Goal: Task Accomplishment & Management: Complete application form

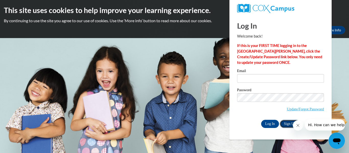
click at [286, 123] on link "Sign Up" at bounding box center [290, 124] width 20 height 8
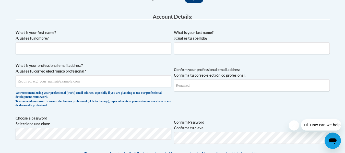
scroll to position [135, 0]
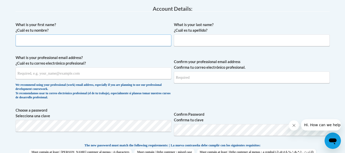
click at [81, 38] on input "What is your first name? ¿Cuál es tu nombre?" at bounding box center [94, 40] width 156 height 12
type input "Carolina"
click at [182, 43] on input "What is your last name? ¿Cuál es tu apellido?" at bounding box center [252, 40] width 156 height 12
type input "Edwards"
click at [109, 69] on input "What is your professional email address? ¿Cuál es tu correo electrónico profesi…" at bounding box center [94, 73] width 156 height 12
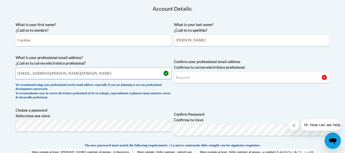
type input "carolina.edwards@ndo.org"
click at [194, 79] on input "Confirm your professional email address Confirma tu correo electrónico profesio…" at bounding box center [252, 78] width 156 height 12
click at [189, 78] on input "carolinaedwards" at bounding box center [252, 78] width 156 height 12
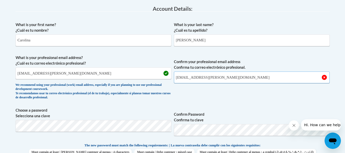
type input "carolina.edwards@ndo.org"
click at [153, 102] on span "What is your professional email address? ¿Cuál es tu correo electrónico profesi…" at bounding box center [94, 78] width 156 height 47
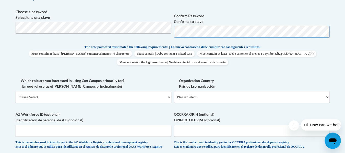
scroll to position [253, 0]
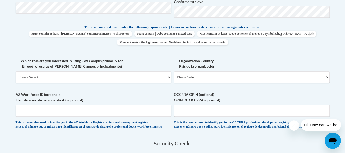
click at [333, 39] on div "Member Registration - All Fields Required Already have an account? Log in Prefe…" at bounding box center [173, 50] width 322 height 399
click at [118, 79] on select "Please Select College/University | Colegio/Universidad Community/Nonprofit Part…" at bounding box center [94, 77] width 156 height 12
select select "fbf2d438-af2f-41f8-98f1-81c410e29de3"
click at [16, 71] on select "Please Select College/University | Colegio/Universidad Community/Nonprofit Part…" at bounding box center [94, 77] width 156 height 12
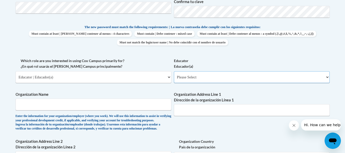
click at [216, 77] on select "Please Select Early Learning/Daycare Teacher/Family Home Care Provider | Maestr…" at bounding box center [252, 77] width 156 height 12
select select "5e2af403-4f2c-4e49-a02f-103e55d7b75b"
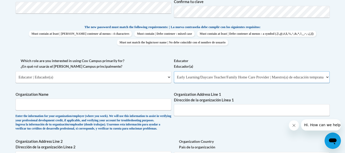
click at [174, 71] on select "Please Select Early Learning/Daycare Teacher/Family Home Care Provider | Maestr…" at bounding box center [252, 77] width 156 height 12
click at [86, 107] on input "Organization Name" at bounding box center [94, 105] width 156 height 12
click at [74, 105] on input "Ninth District" at bounding box center [94, 105] width 156 height 12
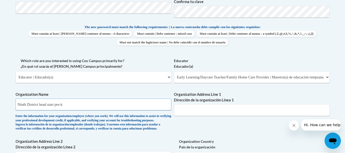
type input "Ninth District head start pre-k"
click at [193, 113] on input "Organization Address Line 1 Dirección de la organización Línea 1" at bounding box center [252, 110] width 156 height 12
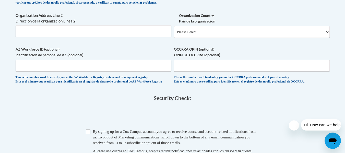
scroll to position [382, 0]
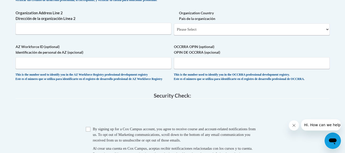
type input "1300 athens st,gainesville, ga.30501"
click at [275, 35] on select "Please Select United States | Estados Unidos Outside of the United States | Fue…" at bounding box center [252, 30] width 156 height 12
select select "ad49bcad-a171-4b2e-b99c-48b446064914"
click at [174, 32] on select "Please Select United States | Estados Unidos Outside of the United States | Fue…" at bounding box center [252, 30] width 156 height 12
select select
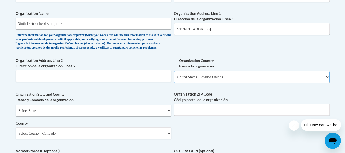
scroll to position [330, 0]
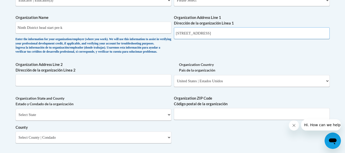
click at [266, 33] on input "1300 athens st,gainesville, ga.30501" at bounding box center [252, 33] width 156 height 12
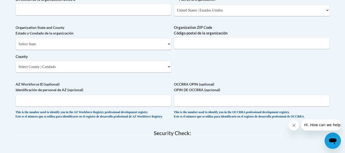
scroll to position [404, 0]
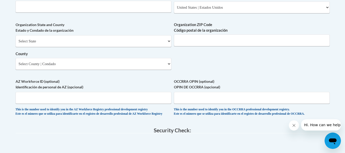
type input "1300 athens st."
click at [111, 47] on select "Select State Alabama Alaska Arizona Arkansas California Colorado Connecticut De…" at bounding box center [94, 41] width 156 height 12
select select "Georgia"
click at [16, 44] on select "Select State Alabama Alaska Arizona Arkansas California Colorado Connecticut De…" at bounding box center [94, 41] width 156 height 12
click at [221, 46] on input "Organization ZIP Code Código postal de la organización" at bounding box center [252, 40] width 156 height 12
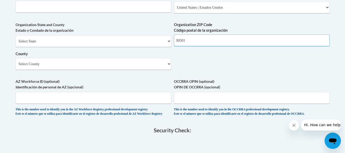
type input "30501"
click at [102, 67] on select "Select County Appling Atkinson Bacon Baker Baldwin Banks Barrow Bartow Ben Hill…" at bounding box center [94, 64] width 156 height 12
select select "Hall"
click at [16, 66] on select "Select County Appling Atkinson Bacon Baker Baldwin Banks Barrow Bartow Ben Hill…" at bounding box center [94, 64] width 156 height 12
click at [49, 104] on input "AZ Workforce ID (optional) Identificación de personal de AZ (opcional)" at bounding box center [94, 98] width 156 height 12
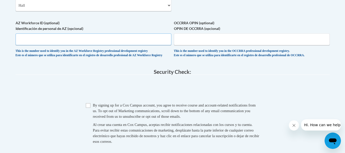
scroll to position [463, 0]
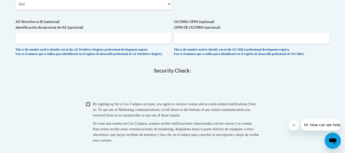
click at [90, 107] on input "Checkbox" at bounding box center [88, 104] width 5 height 5
checkbox input "true"
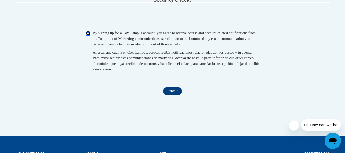
scroll to position [544, 0]
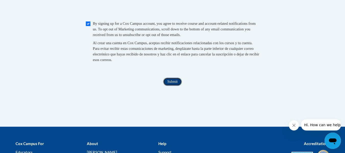
click at [175, 86] on input "Submit" at bounding box center [172, 82] width 18 height 8
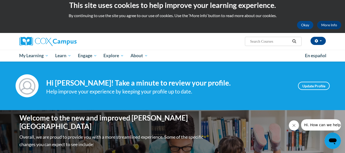
scroll to position [3, 0]
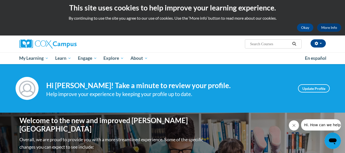
click at [261, 45] on input "Search..." at bounding box center [270, 44] width 41 height 6
click at [261, 45] on input "playgrouna and" at bounding box center [270, 44] width 41 height 6
click at [279, 42] on input "playground and" at bounding box center [270, 44] width 41 height 6
click at [286, 45] on input "playground and supervison" at bounding box center [270, 44] width 41 height 6
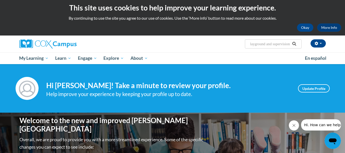
scroll to position [0, 6]
type input "playground and supervision"
click at [296, 45] on icon "Search" at bounding box center [295, 44] width 4 height 4
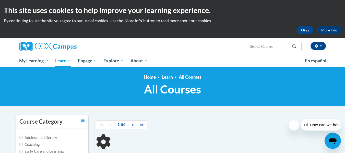
type input "playground and supervision"
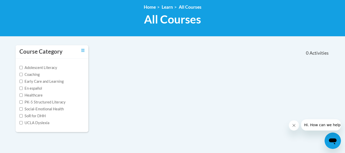
scroll to position [72, 0]
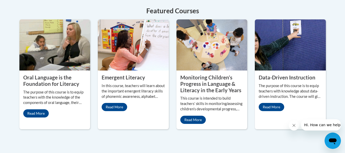
scroll to position [467, 0]
